Goal: Find contact information: Find contact information

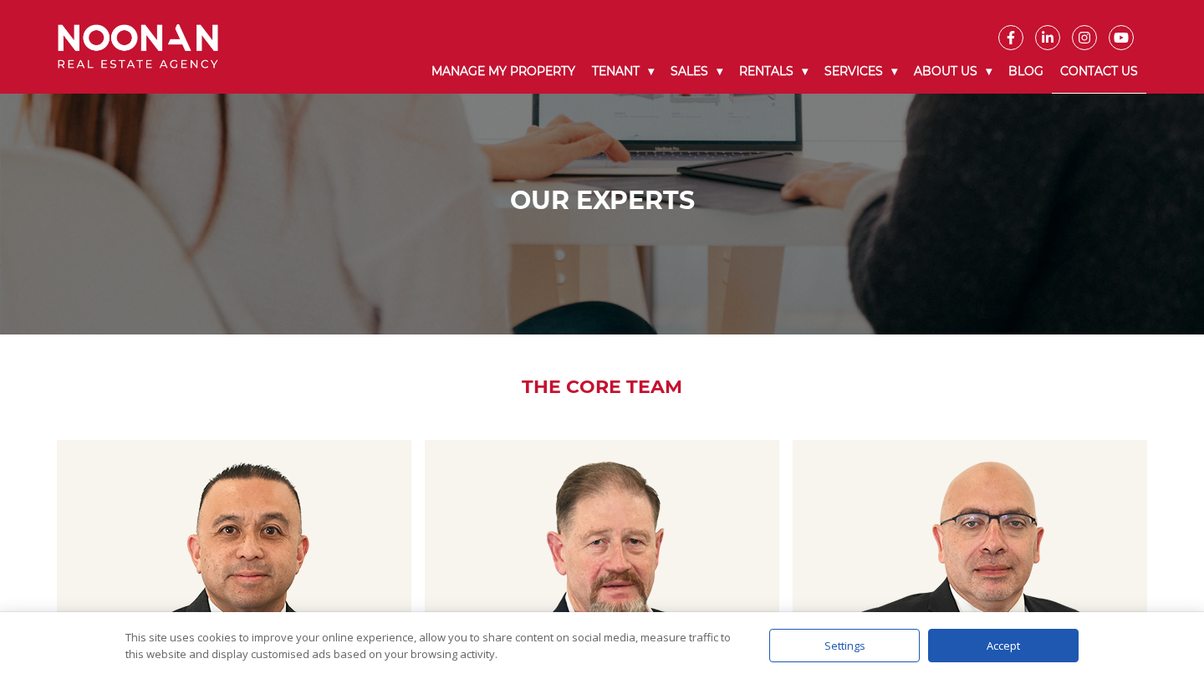
click at [1107, 69] on link "Contact Us" at bounding box center [1099, 71] width 94 height 43
click at [1089, 74] on link "Contact Us" at bounding box center [1099, 71] width 94 height 43
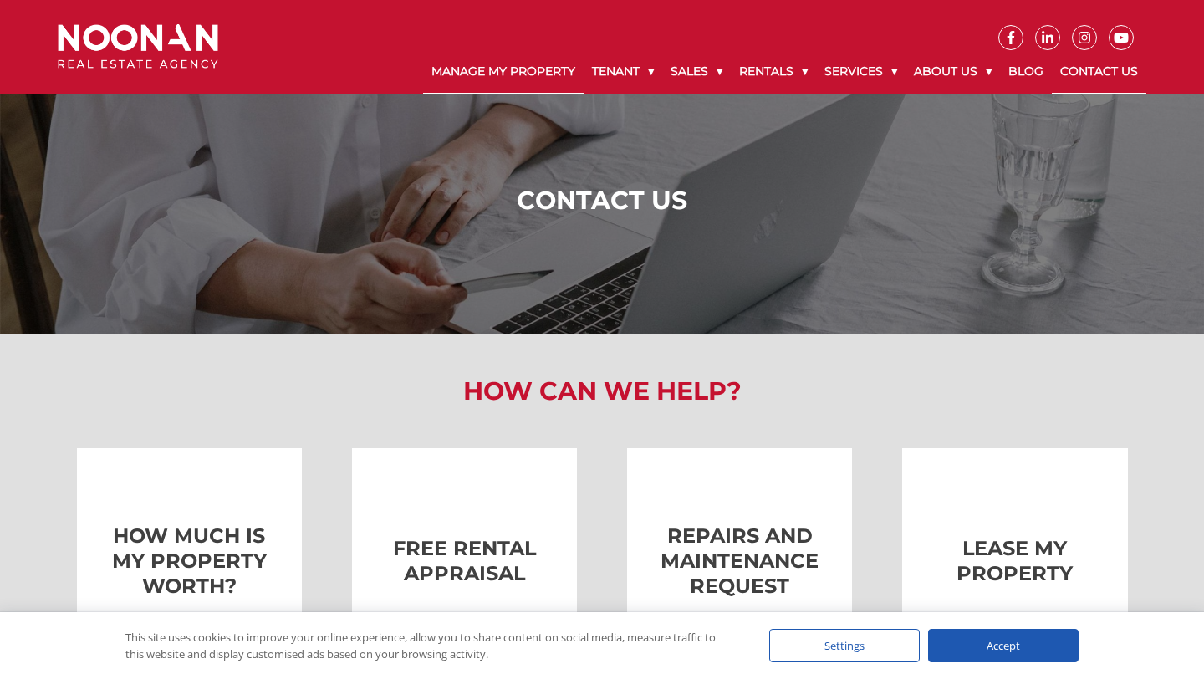
click at [548, 69] on link "Manage My Property" at bounding box center [503, 71] width 161 height 43
